Goal: Task Accomplishment & Management: Use online tool/utility

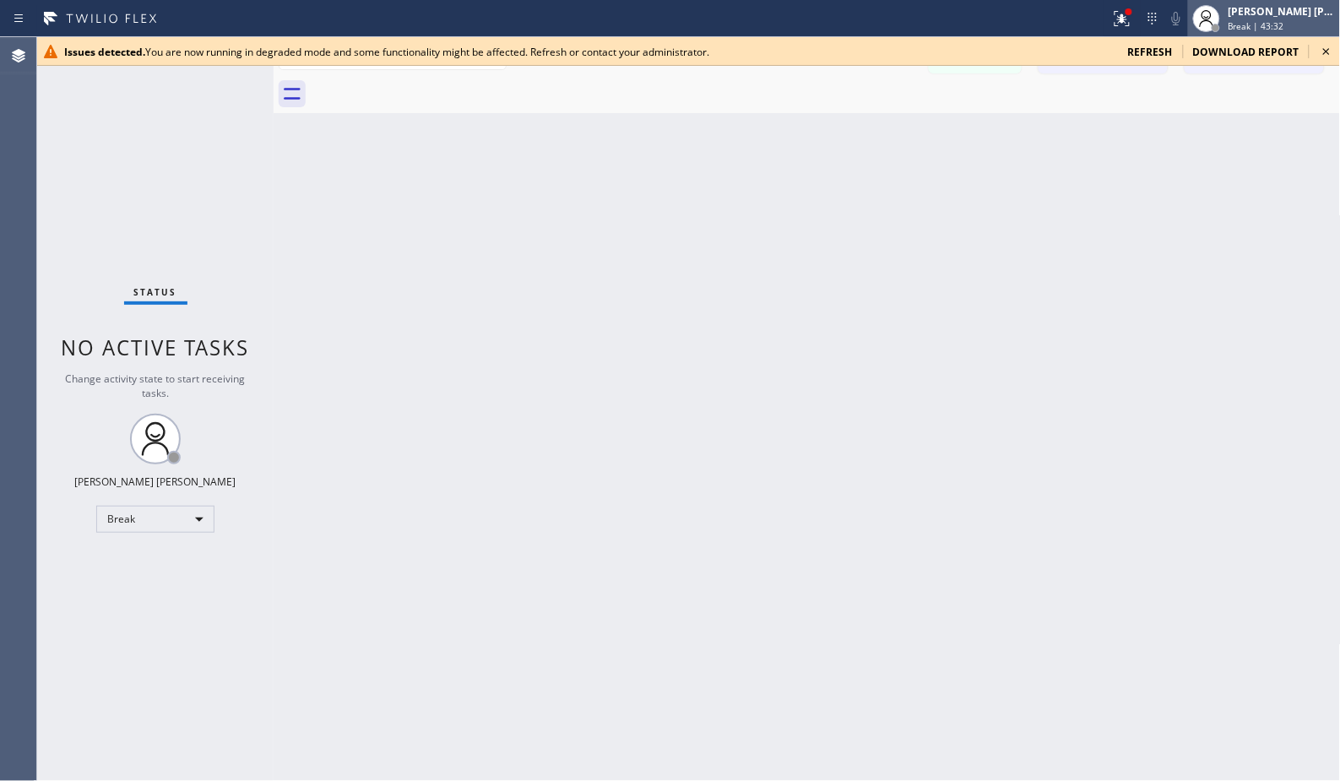
click at [1278, 25] on span "Break | 43:32" at bounding box center [1256, 26] width 56 height 12
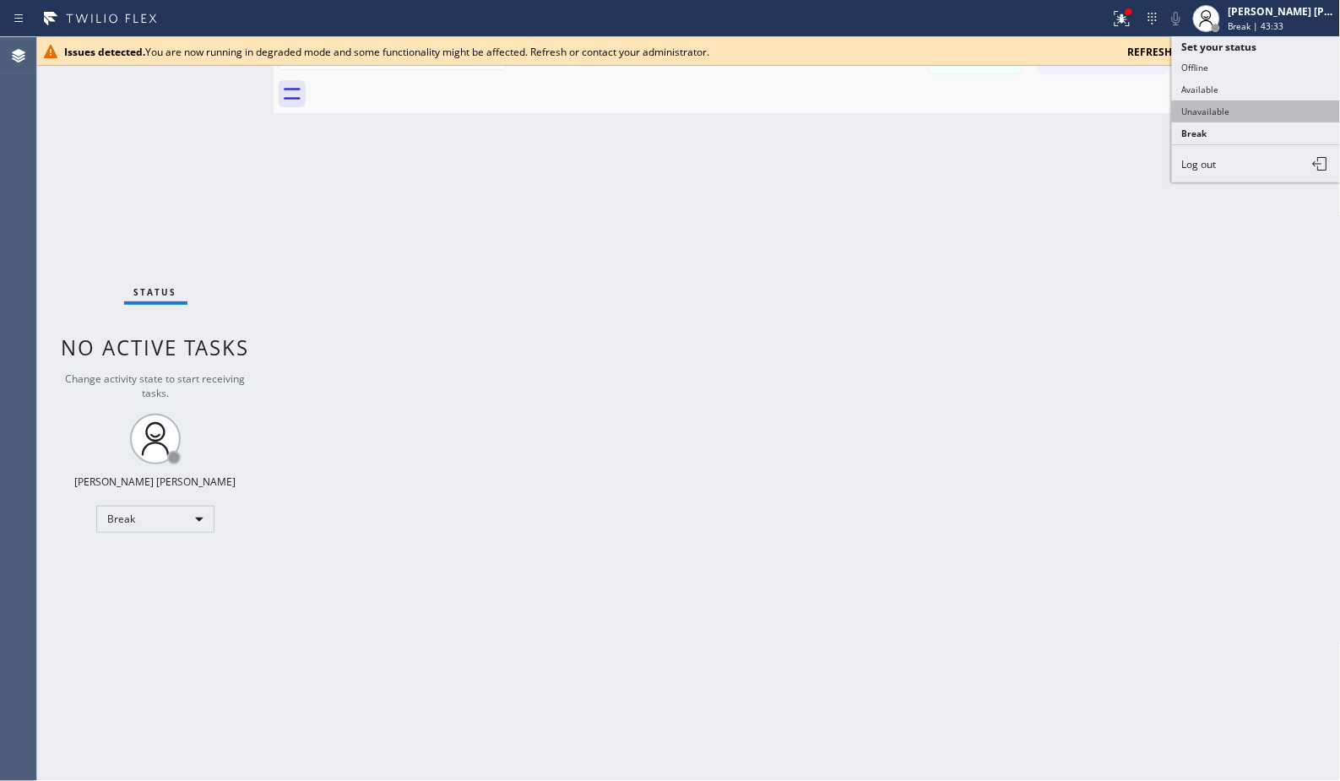
click at [1242, 119] on button "Unavailable" at bounding box center [1256, 111] width 169 height 22
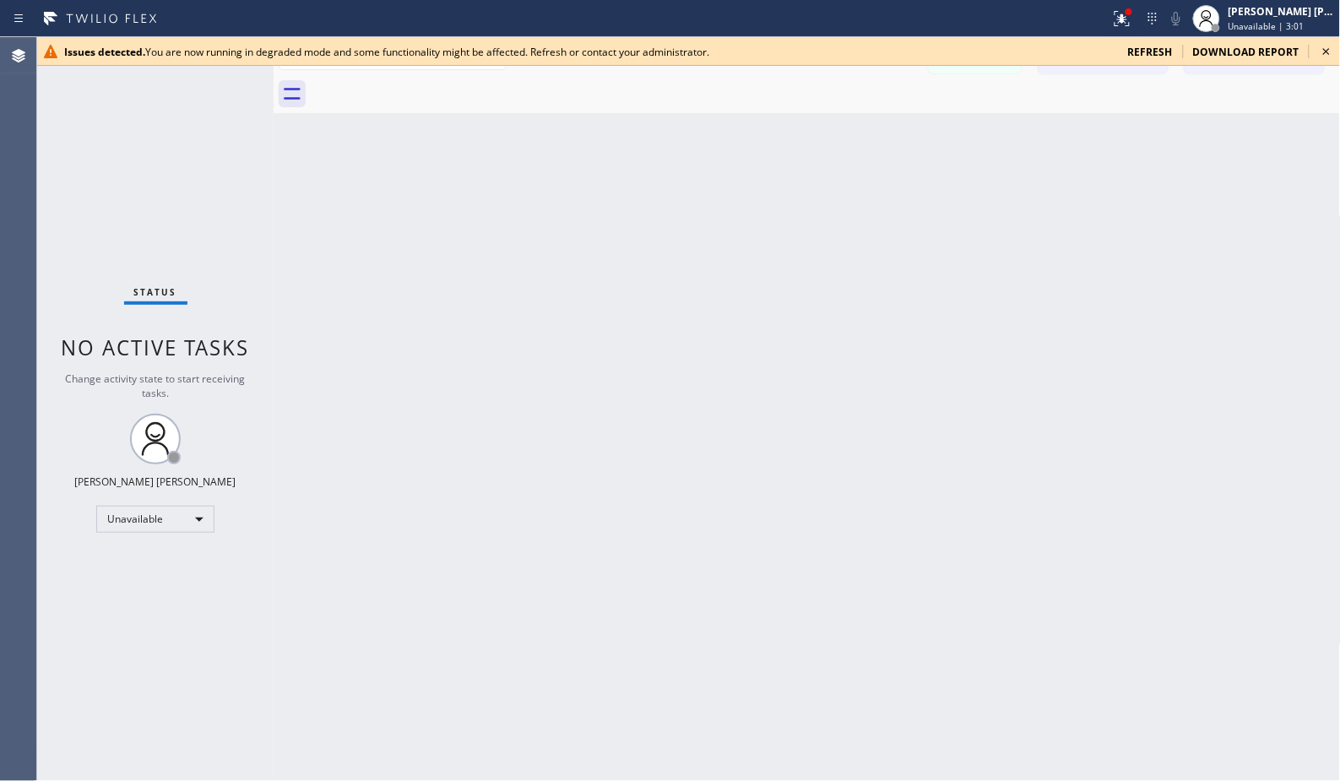
click at [1331, 51] on icon at bounding box center [1326, 51] width 20 height 20
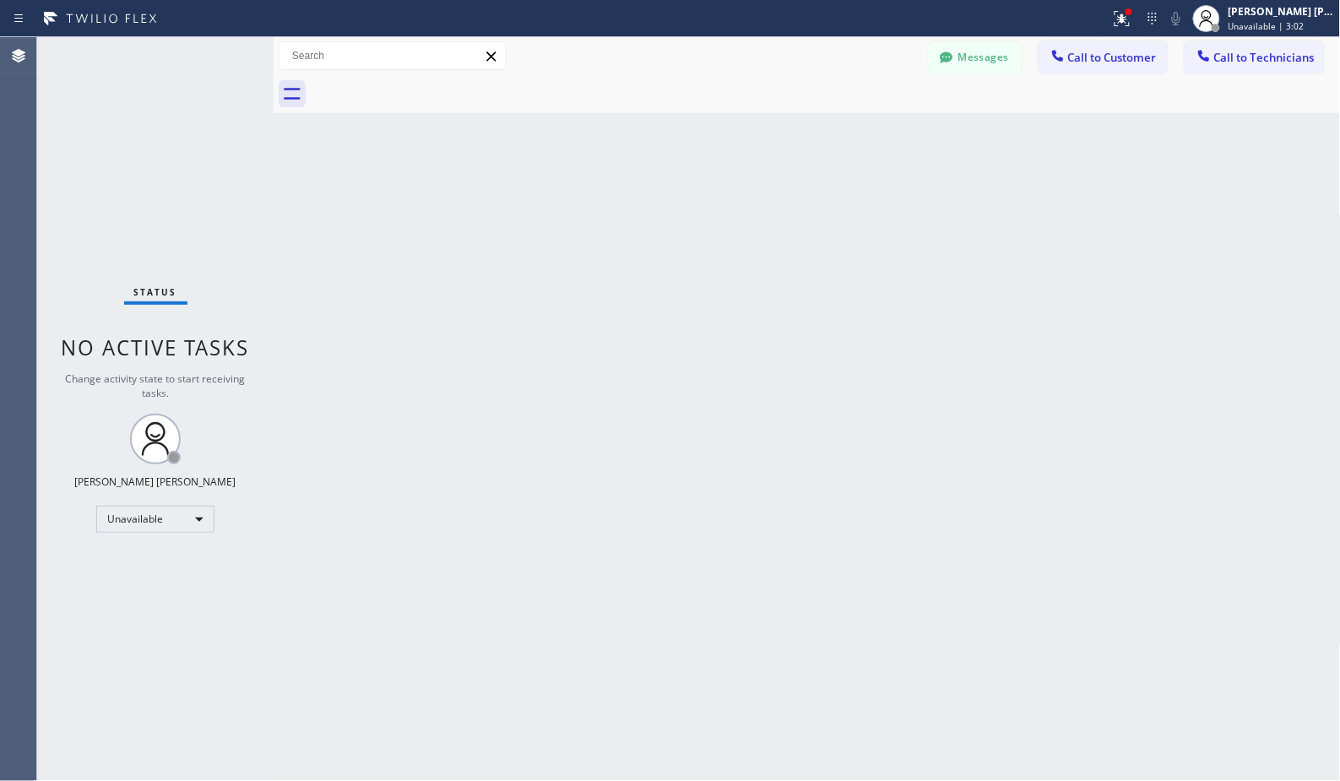
click at [1103, 19] on div at bounding box center [555, 18] width 1097 height 27
click at [1109, 19] on div at bounding box center [1121, 18] width 37 height 20
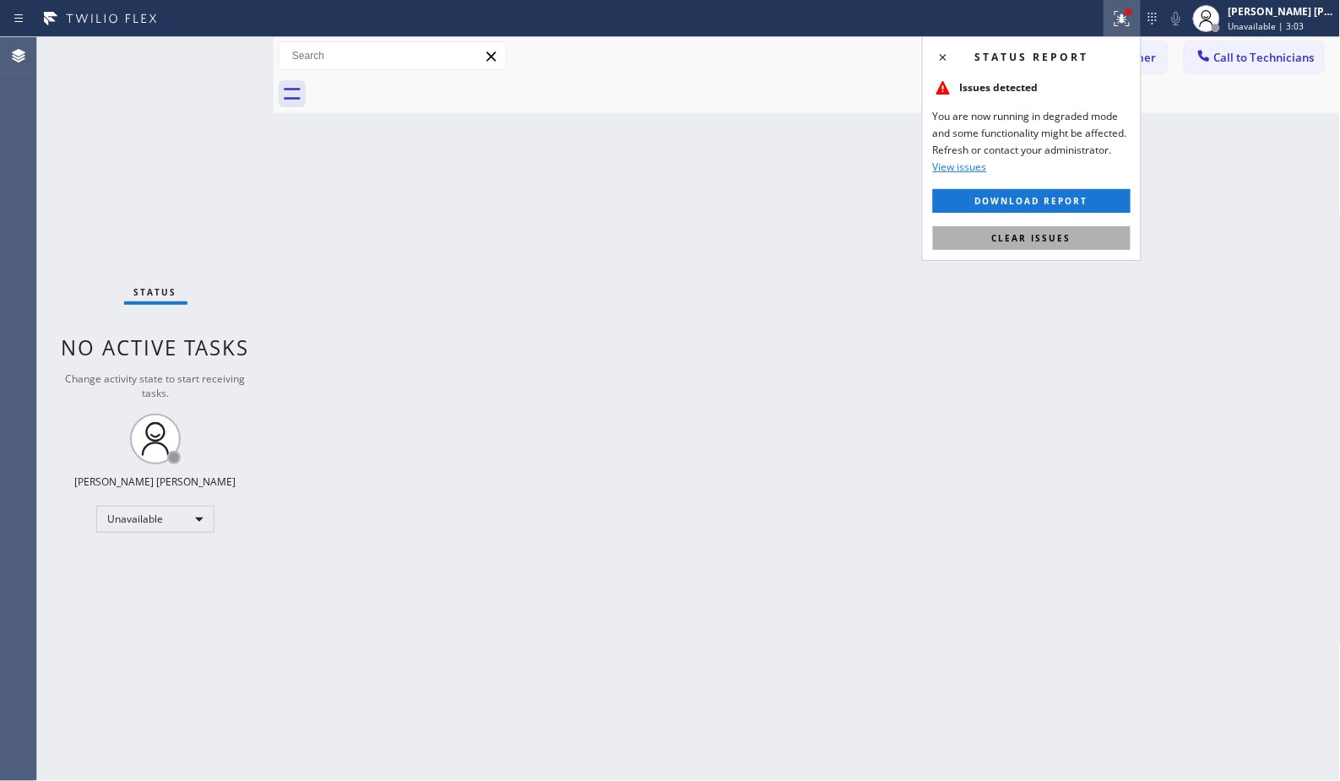
click at [1061, 239] on span "Clear issues" at bounding box center [1031, 238] width 79 height 12
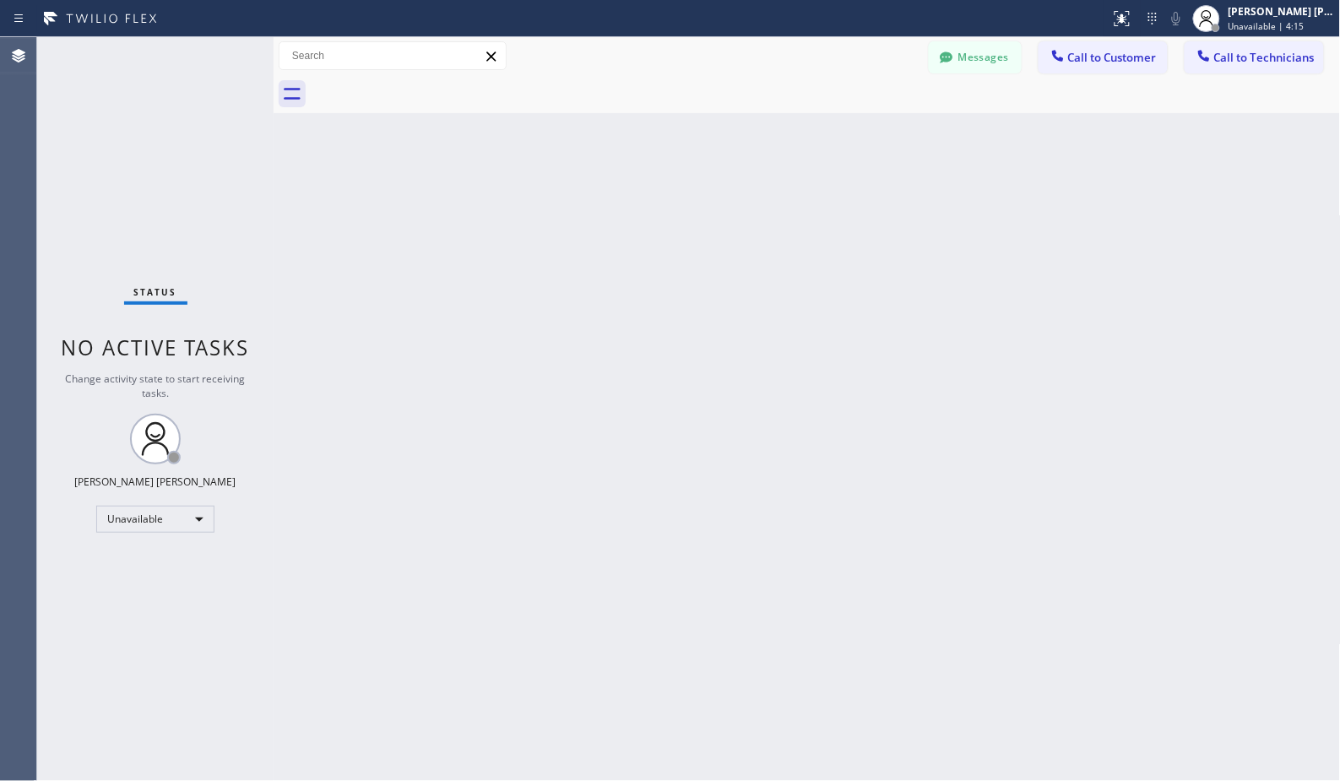
click at [133, 175] on div "Status No active tasks Change activity state to start receiving tasks. [PERSON_…" at bounding box center [155, 409] width 236 height 744
